Goal: Find specific fact: Find specific page/section

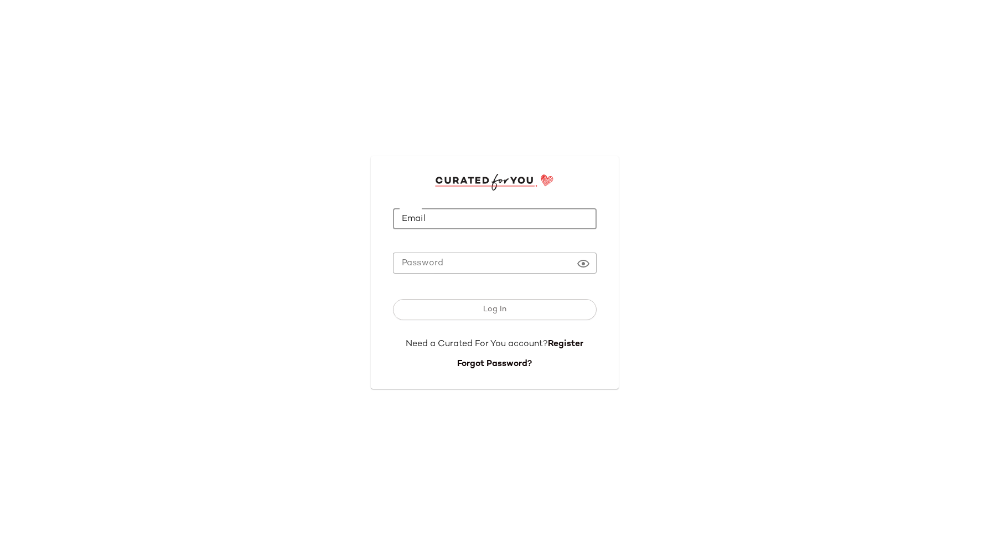
click at [450, 214] on input "Email" at bounding box center [495, 219] width 204 height 22
click at [842, 80] on div "Email Email Required Password Password Log In Need a Curated For You account? R…" at bounding box center [494, 272] width 989 height 545
type input "**********"
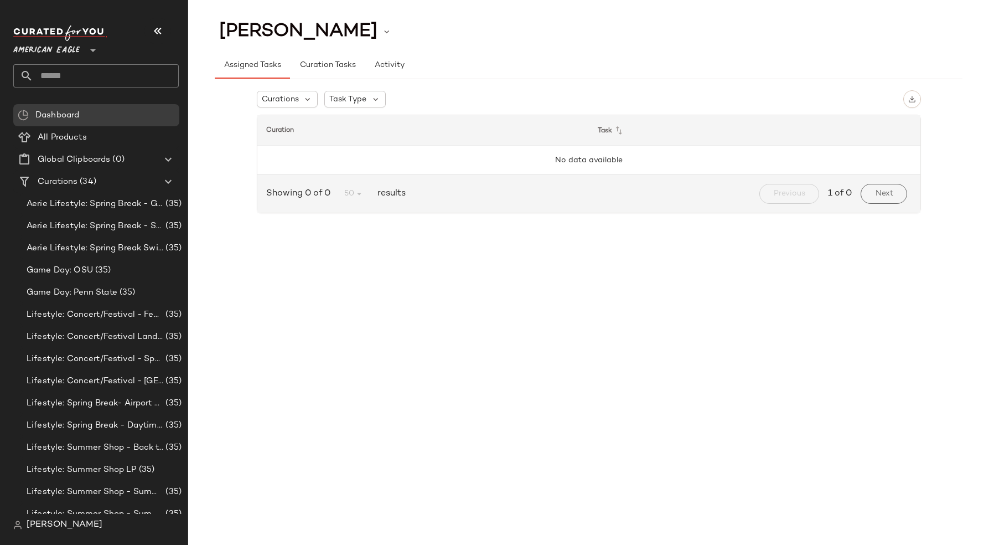
click at [54, 45] on span "American Eagle" at bounding box center [46, 48] width 66 height 20
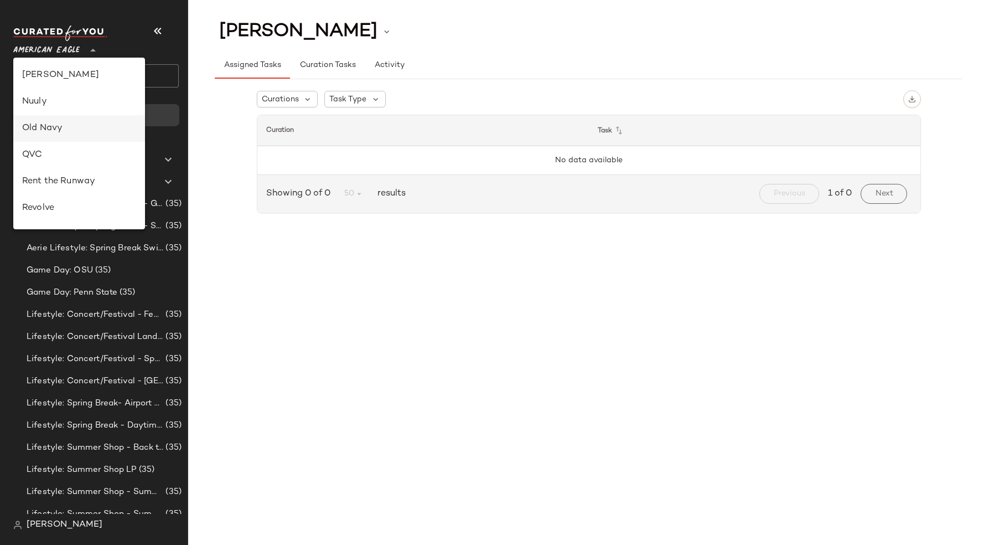
scroll to position [531, 0]
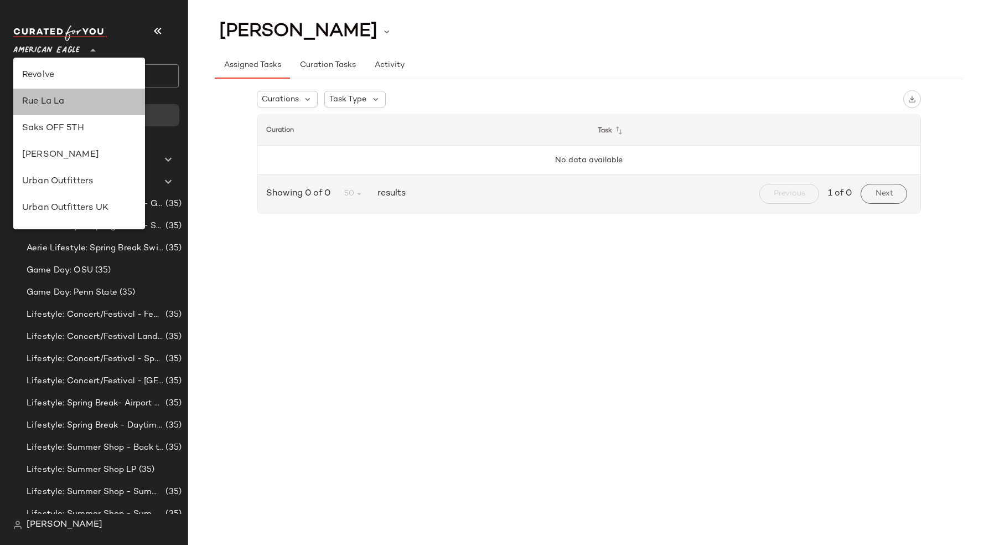
click at [61, 102] on div "Rue La La" at bounding box center [79, 101] width 114 height 13
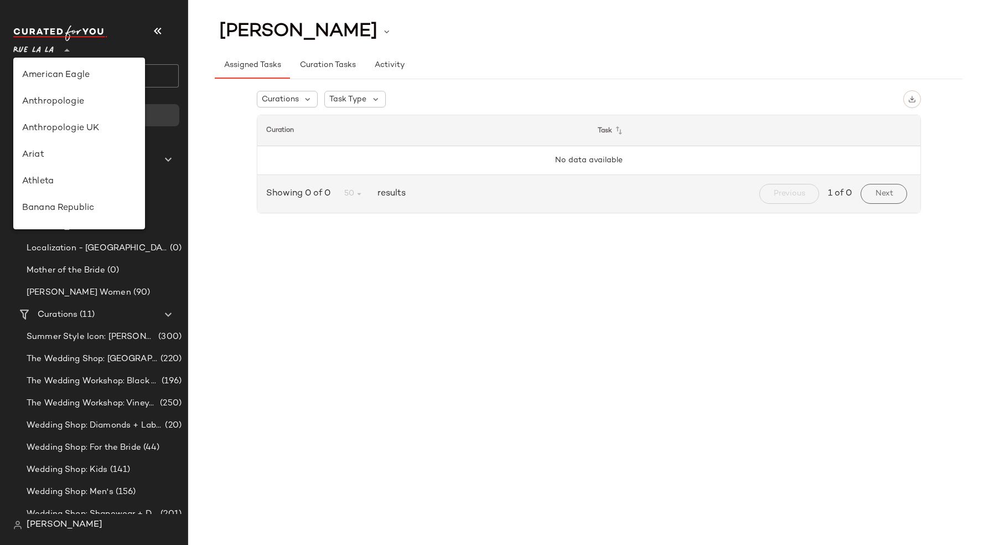
click at [58, 50] on div "Rue La La **" at bounding box center [35, 44] width 45 height 28
click at [59, 75] on div "Gilt" at bounding box center [79, 75] width 114 height 13
type input "**"
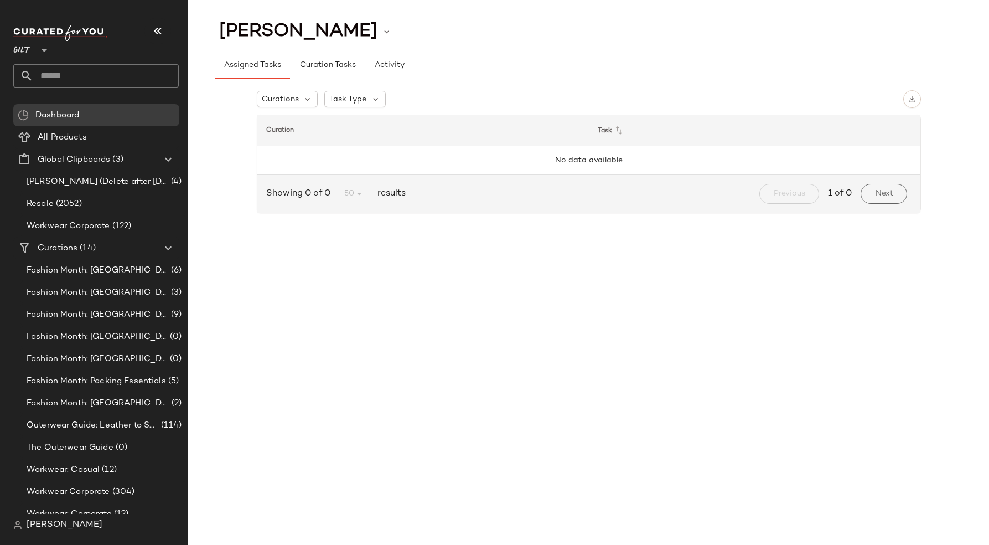
click at [49, 520] on span "[PERSON_NAME]" at bounding box center [65, 524] width 76 height 13
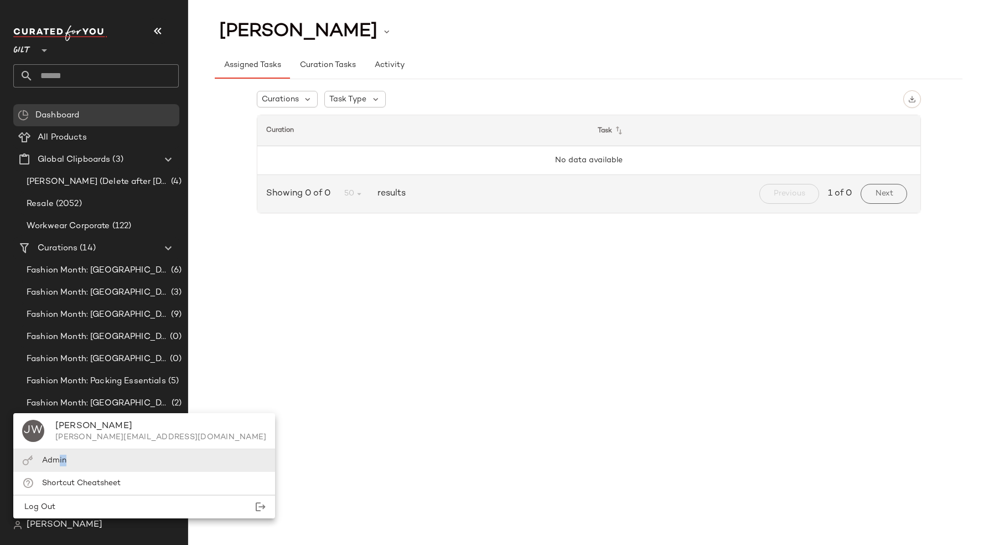
drag, startPoint x: 55, startPoint y: 475, endPoint x: 57, endPoint y: 464, distance: 11.2
click at [57, 464] on div "[PERSON_NAME] [PERSON_NAME] [PERSON_NAME][EMAIL_ADDRESS][DOMAIN_NAME] Admin Sho…" at bounding box center [144, 465] width 262 height 105
click at [57, 464] on span "Workwear: Casual" at bounding box center [63, 469] width 73 height 13
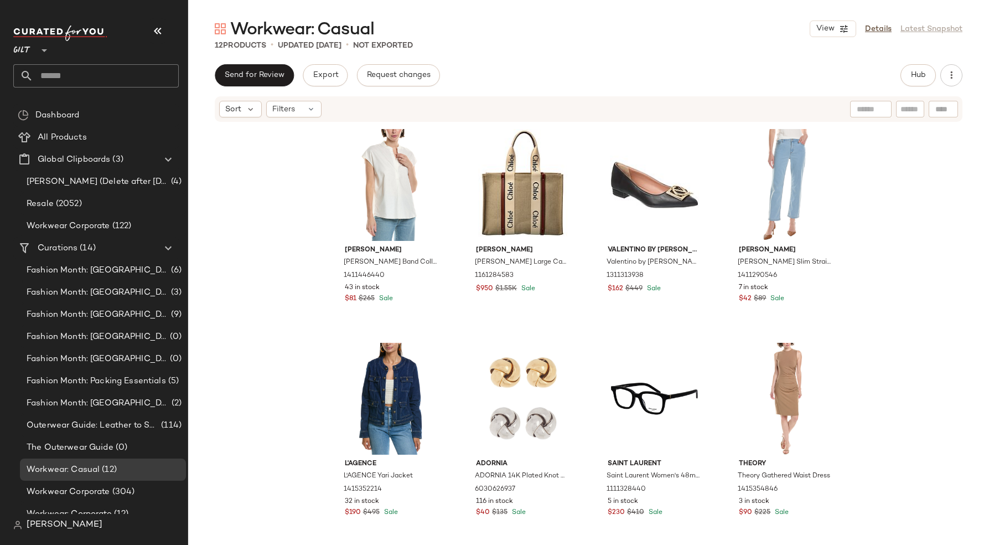
click at [58, 524] on span "[PERSON_NAME]" at bounding box center [65, 524] width 76 height 13
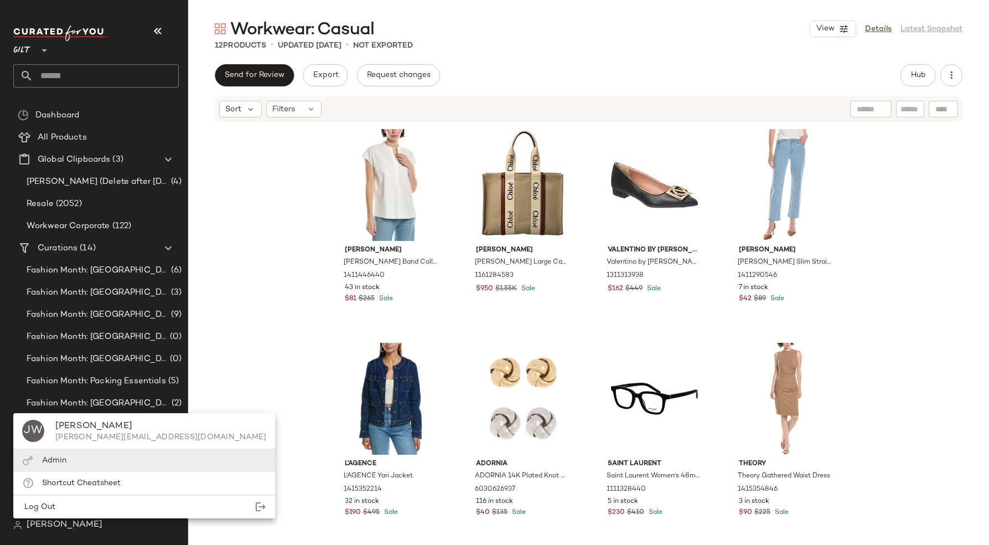
click at [67, 455] on div "Admin" at bounding box center [144, 460] width 262 height 23
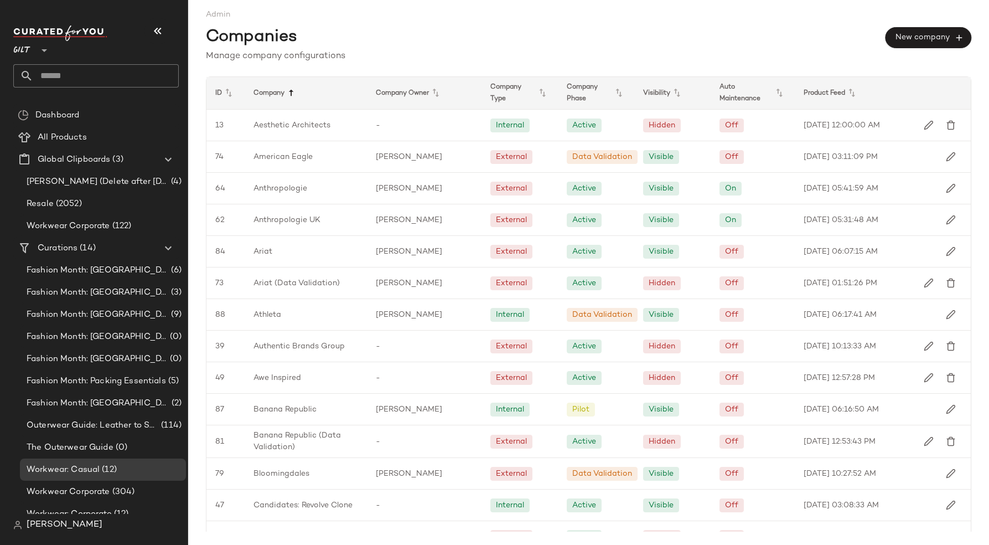
click at [291, 95] on icon at bounding box center [290, 92] width 13 height 13
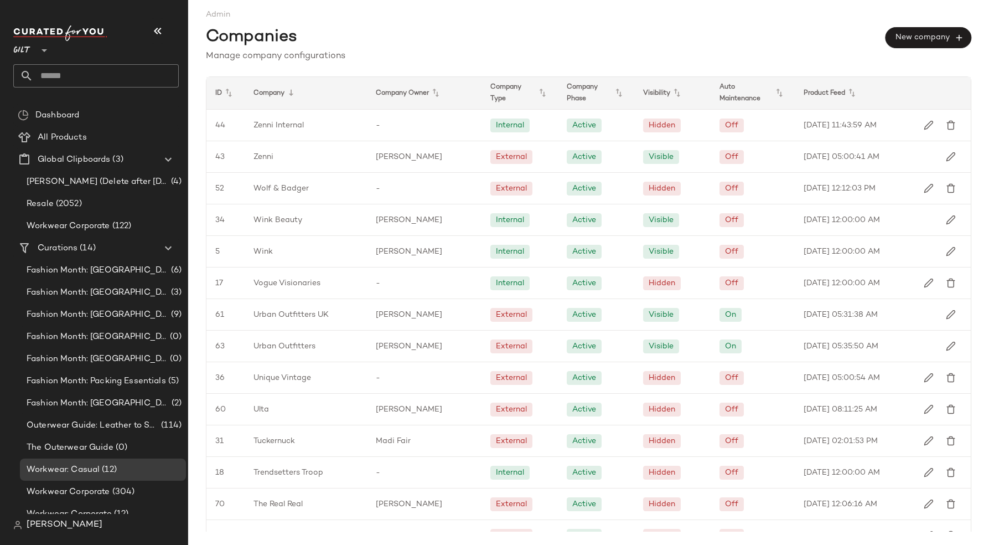
click at [291, 95] on icon at bounding box center [290, 92] width 13 height 13
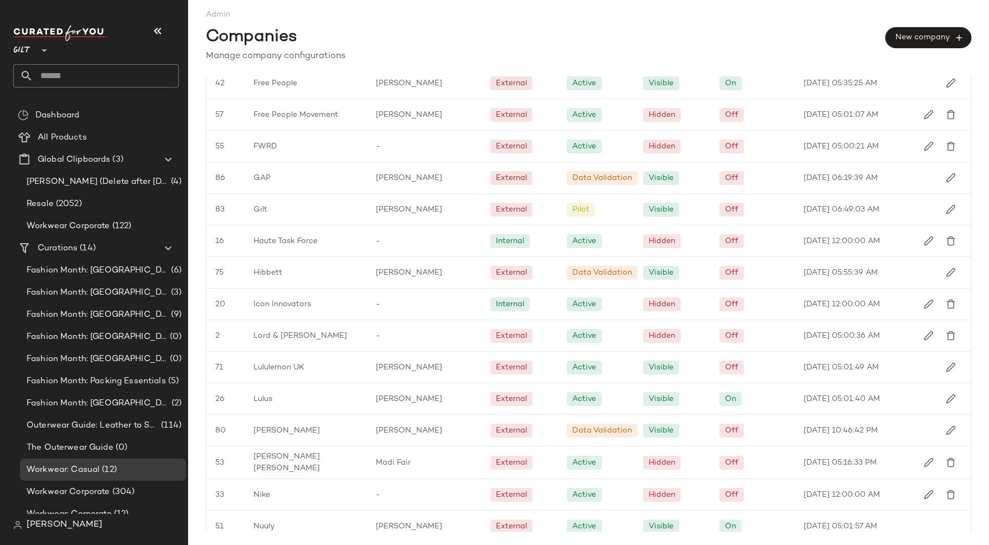
scroll to position [919, 0]
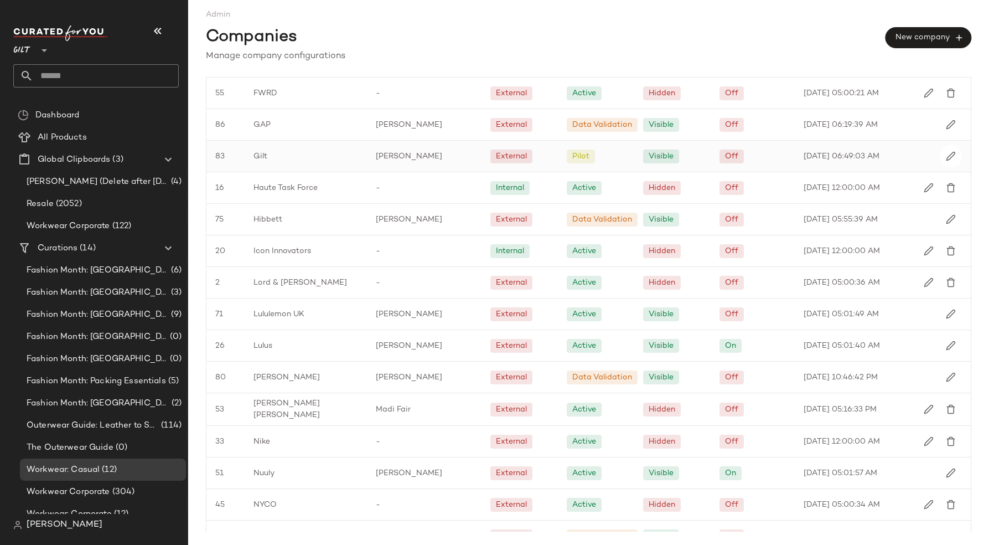
click at [318, 151] on div "Gilt" at bounding box center [306, 156] width 122 height 31
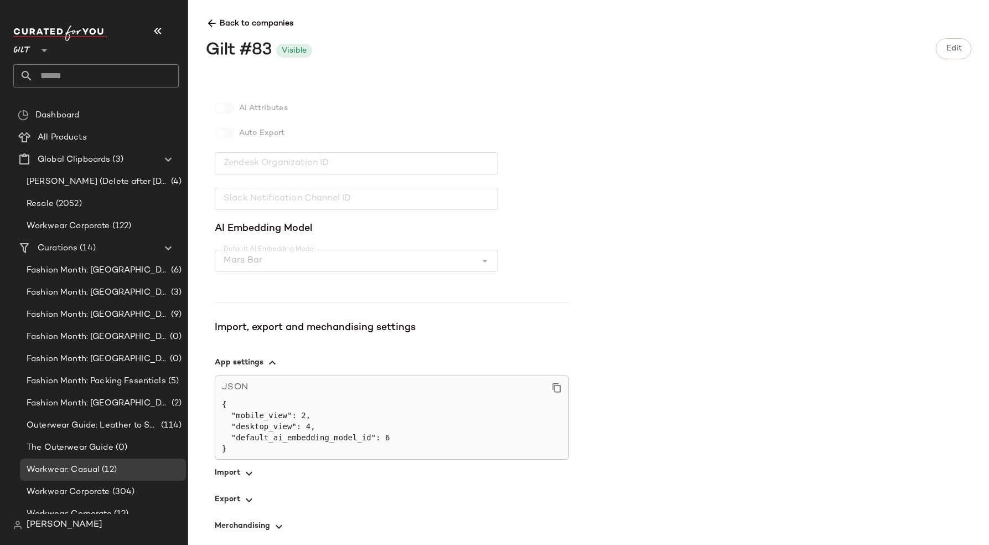
scroll to position [242, 0]
click at [245, 492] on icon "button" at bounding box center [248, 496] width 13 height 13
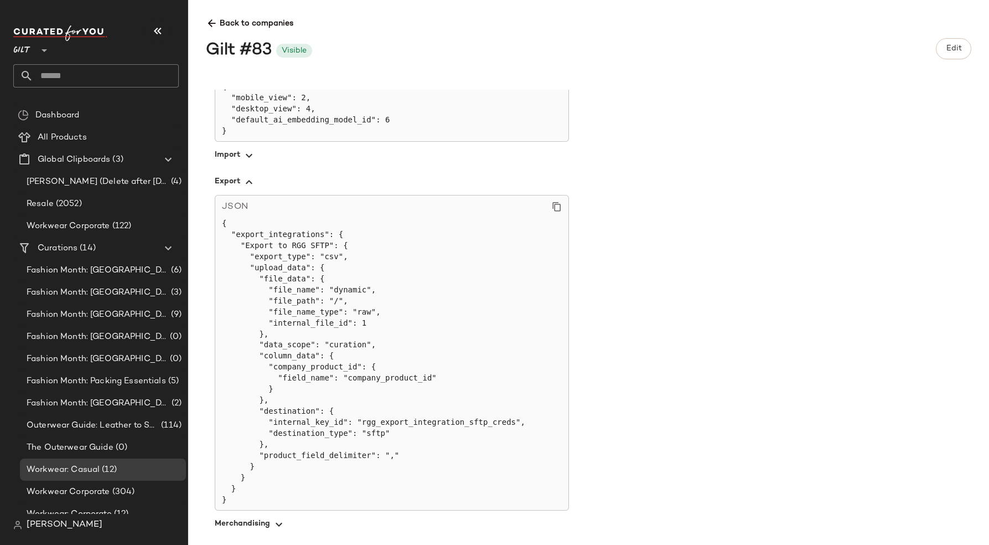
scroll to position [557, 0]
click at [460, 421] on pre "{ "export_integrations": { "Export to RGG SFTP": { "export_type": "csv", "uploa…" at bounding box center [392, 360] width 340 height 287
copy pre "rgg_export_integration_sftp_creds"
